Goal: Find specific page/section

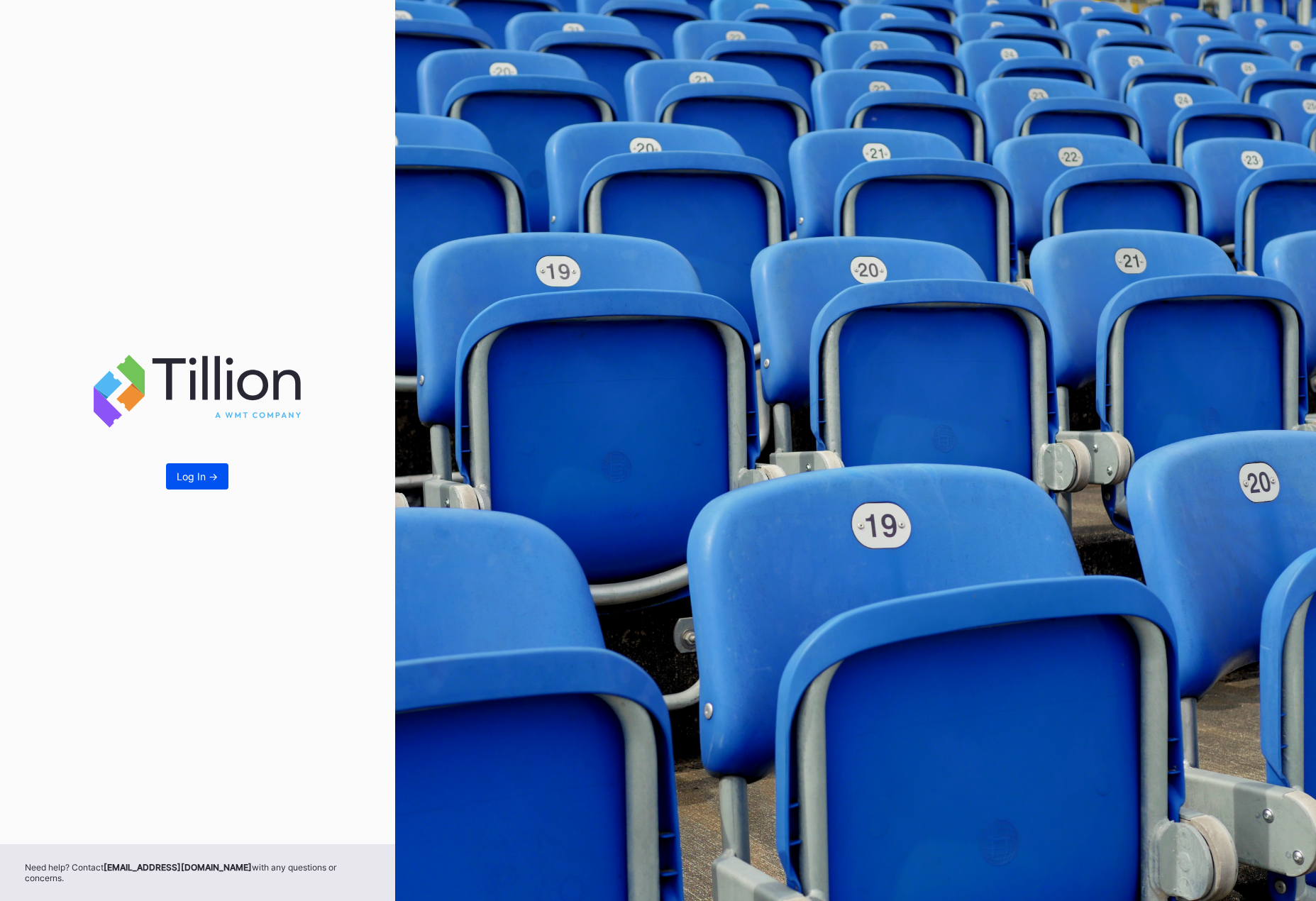
click at [210, 472] on button "Log In ->" at bounding box center [197, 476] width 63 height 26
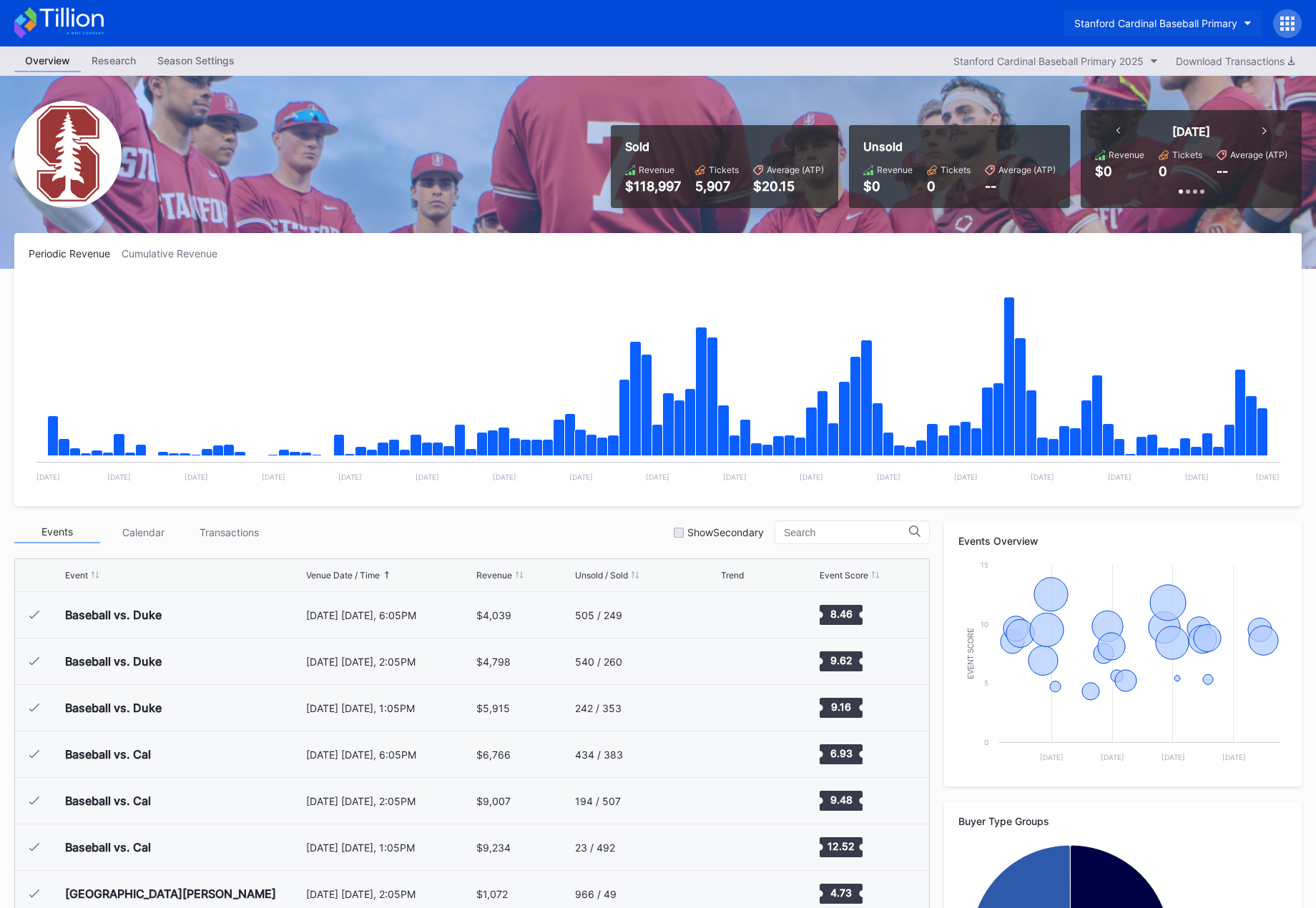
click at [1164, 25] on div "Stanford Cardinal Baseball Primary" at bounding box center [1155, 23] width 163 height 12
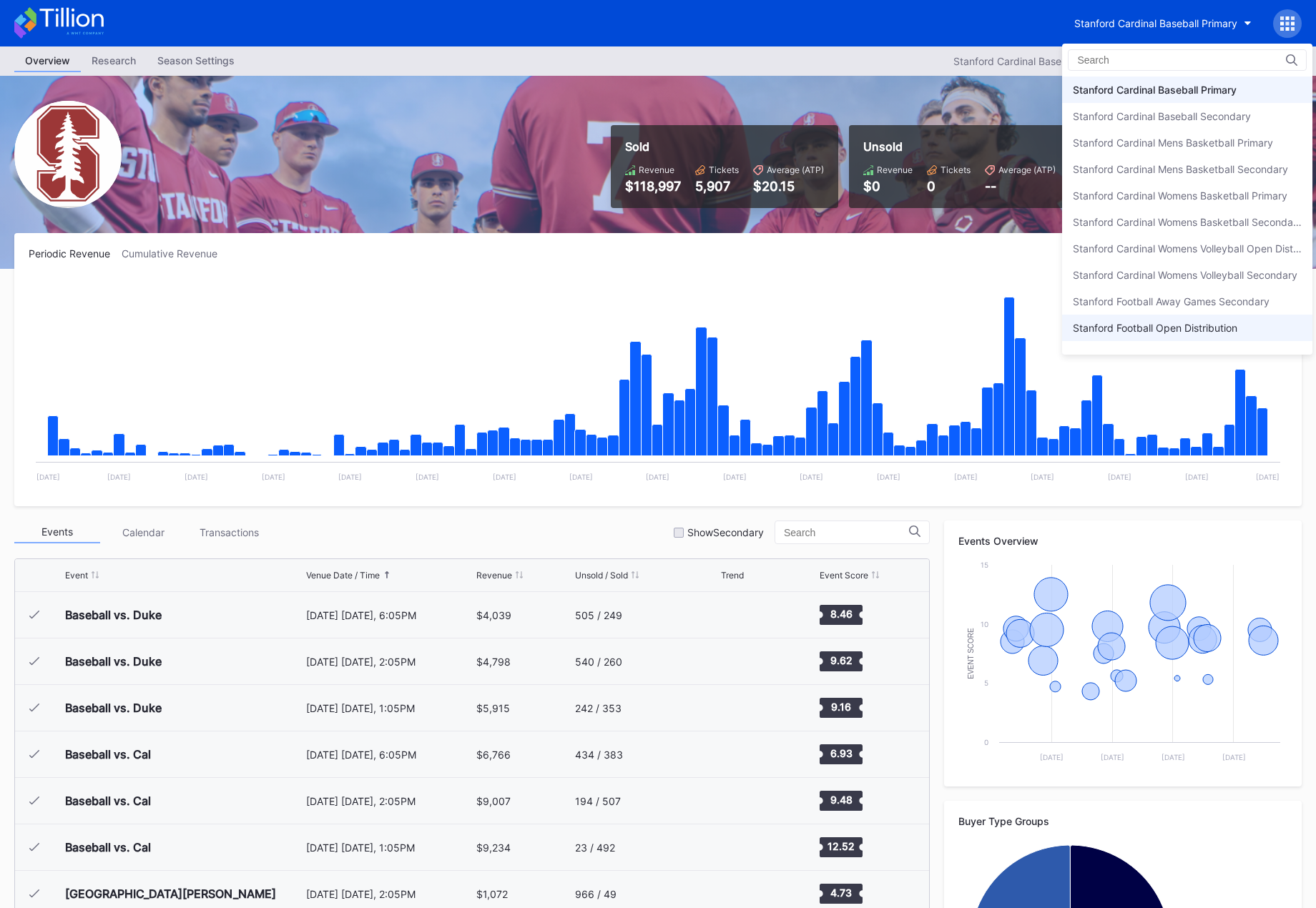
click at [1146, 337] on div "Stanford Football Open Distribution" at bounding box center [1186, 327] width 250 height 26
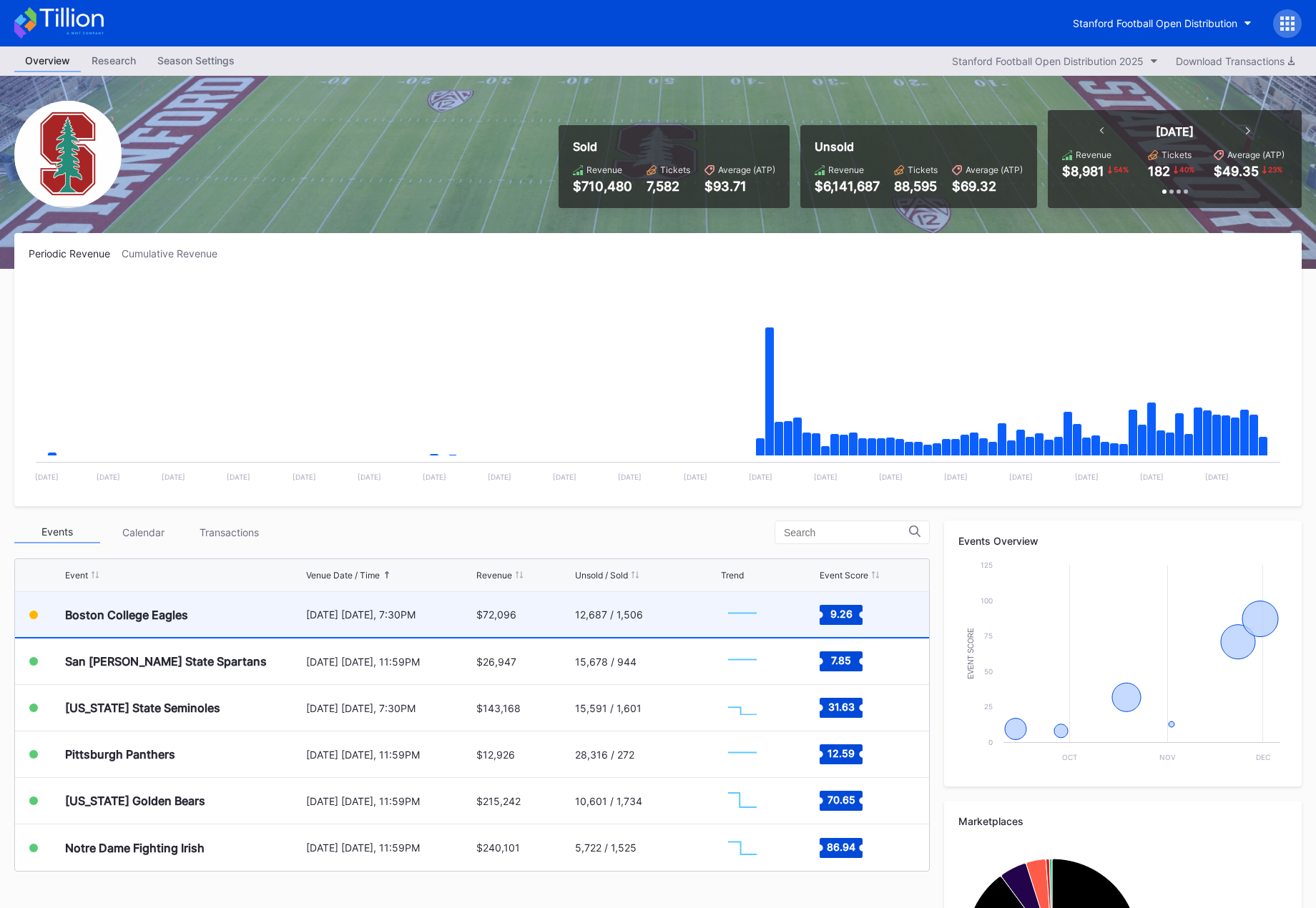
scroll to position [143, 0]
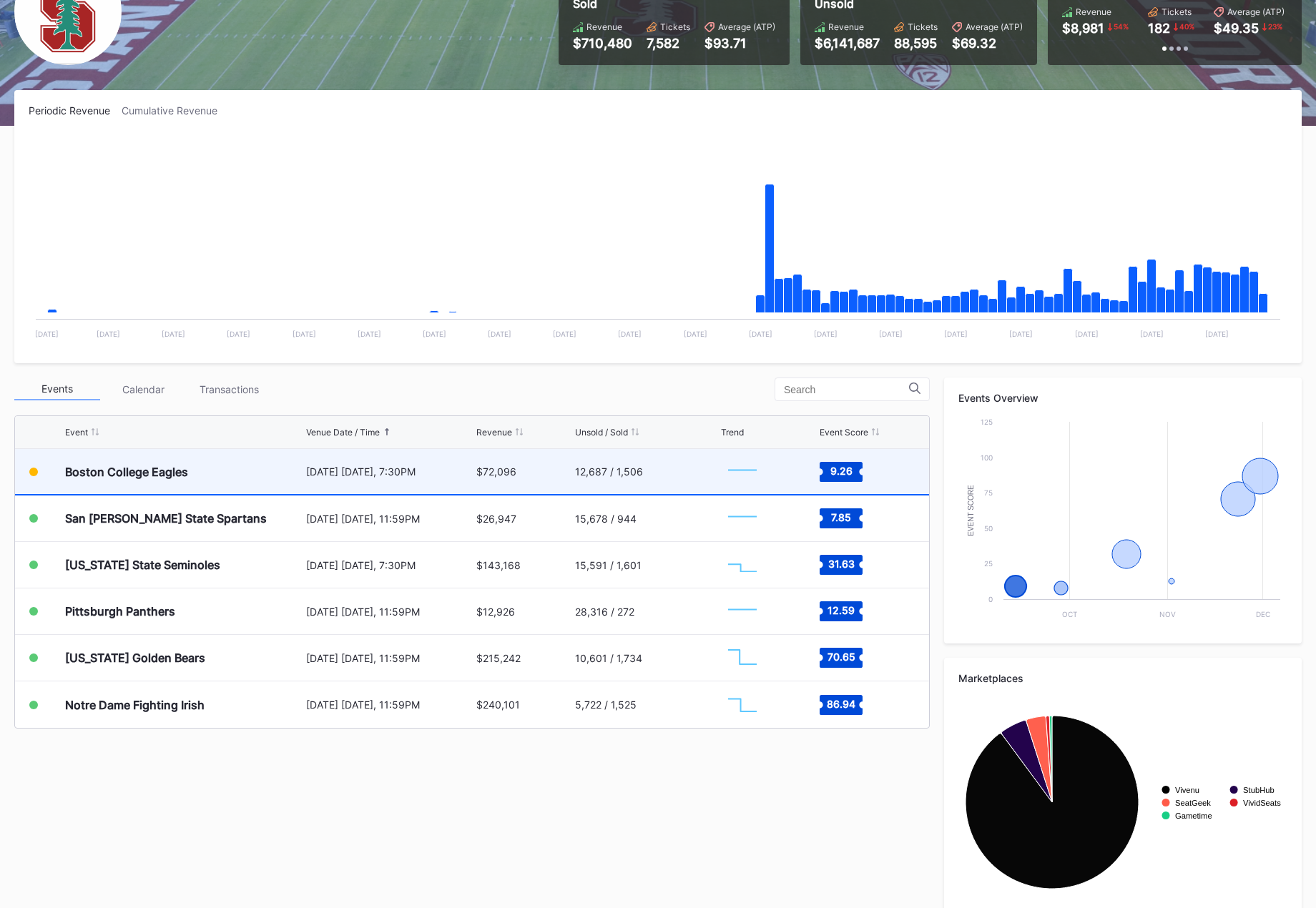
click at [408, 481] on div "[DATE] [DATE], 7:30PM" at bounding box center [389, 472] width 167 height 45
